Goal: Information Seeking & Learning: Learn about a topic

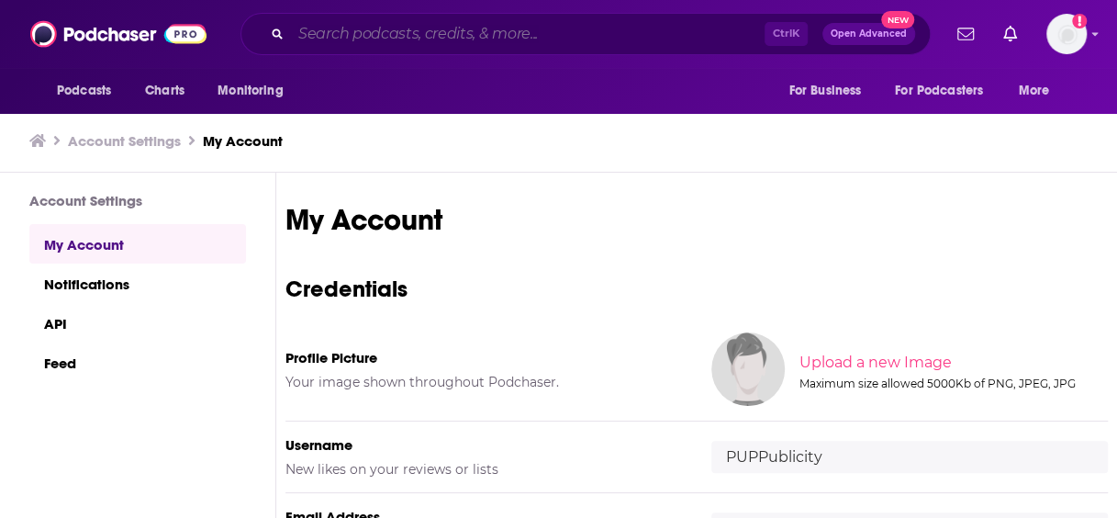
click at [486, 28] on input "Search podcasts, credits, & more..." at bounding box center [528, 33] width 474 height 29
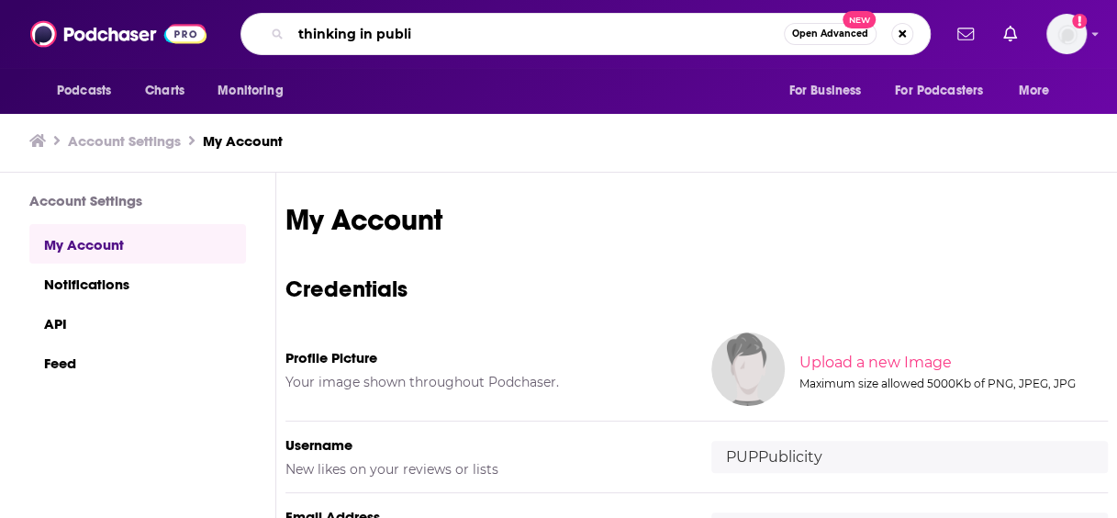
type input "thinking in public"
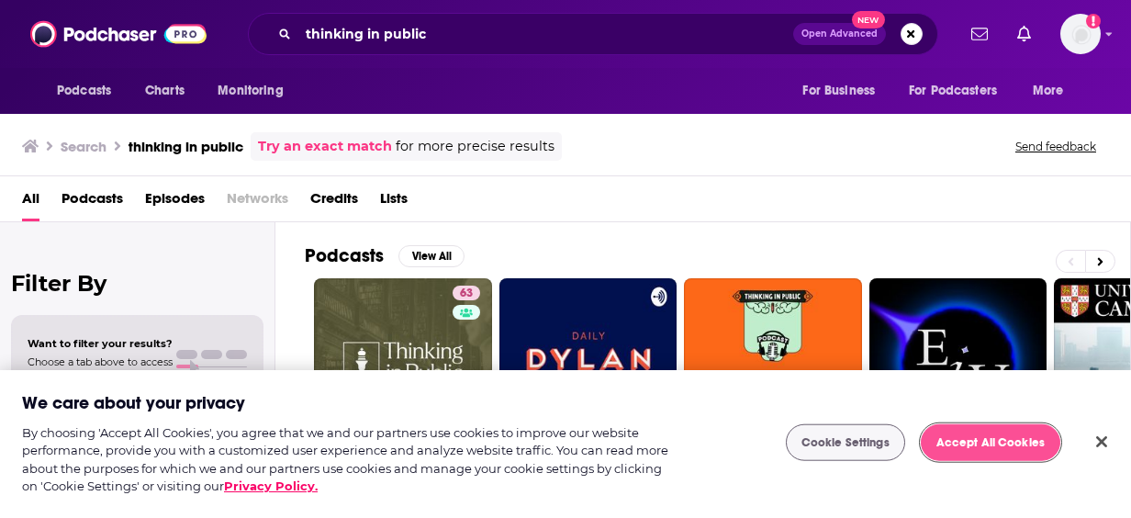
click at [1025, 445] on button "Accept All Cookies" at bounding box center [991, 442] width 140 height 37
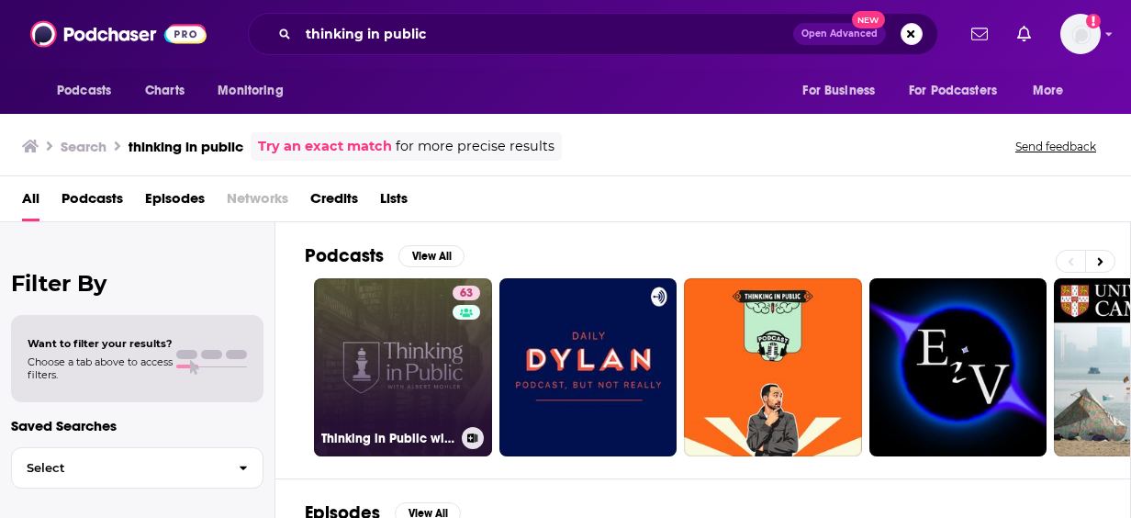
click at [379, 328] on link "63 Thinking in Public with [PERSON_NAME]" at bounding box center [403, 367] width 178 height 178
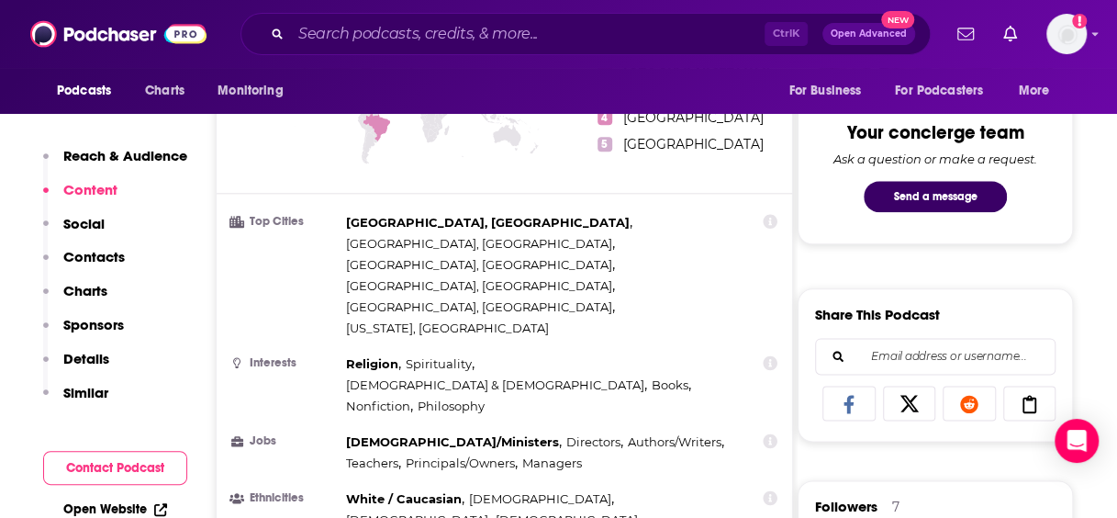
scroll to position [944, 0]
